Goal: Transaction & Acquisition: Purchase product/service

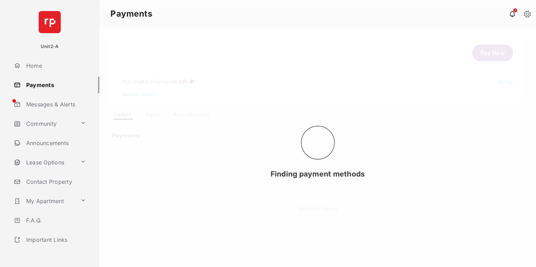
click at [489, 53] on link "Pay Now" at bounding box center [492, 52] width 41 height 17
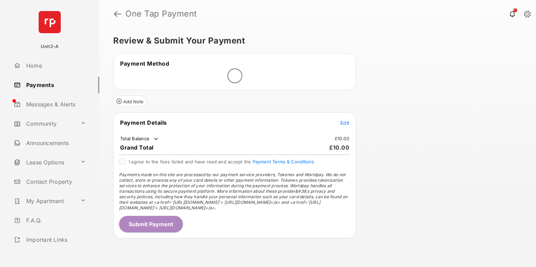
click at [345, 122] on span "Edit" at bounding box center [344, 123] width 9 height 6
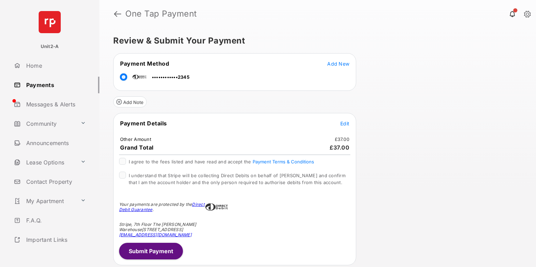
click at [150, 250] on button "Submit Payment" at bounding box center [151, 250] width 64 height 17
